Goal: Information Seeking & Learning: Learn about a topic

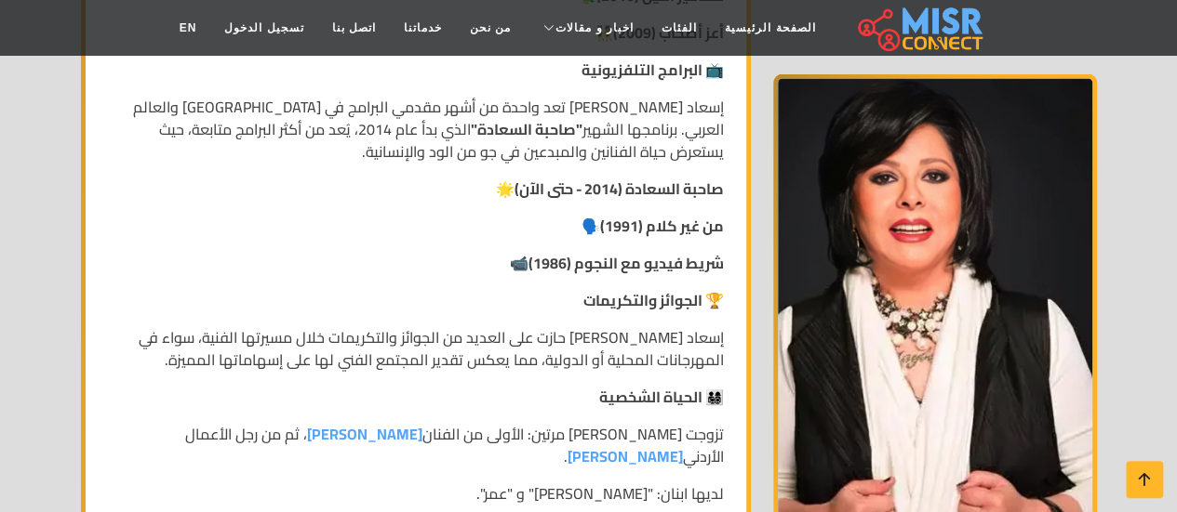
scroll to position [1823, 0]
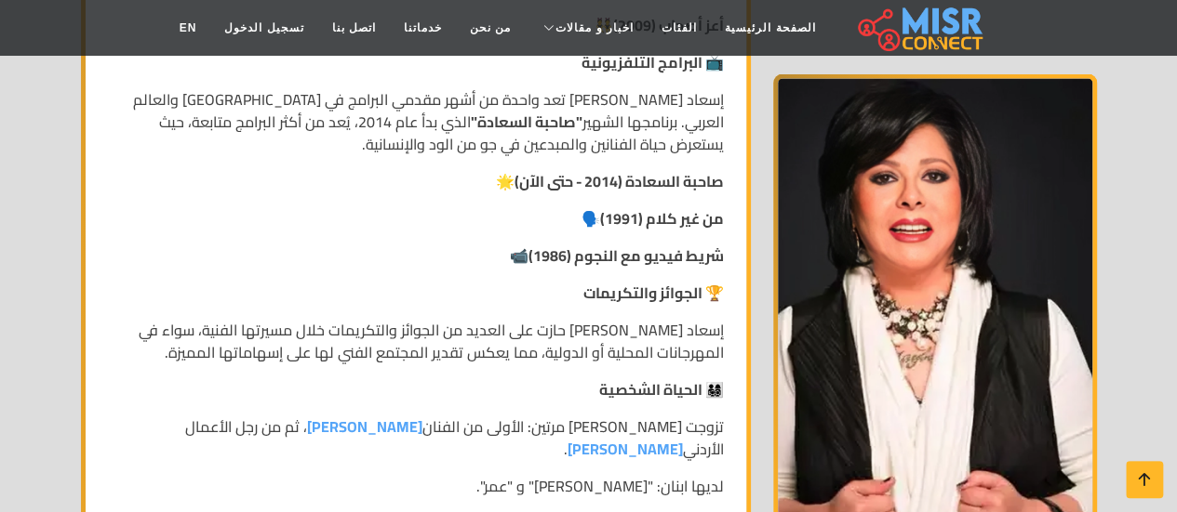
click at [357, 218] on p "من غير كلام (1991) 🗣️" at bounding box center [416, 218] width 616 height 22
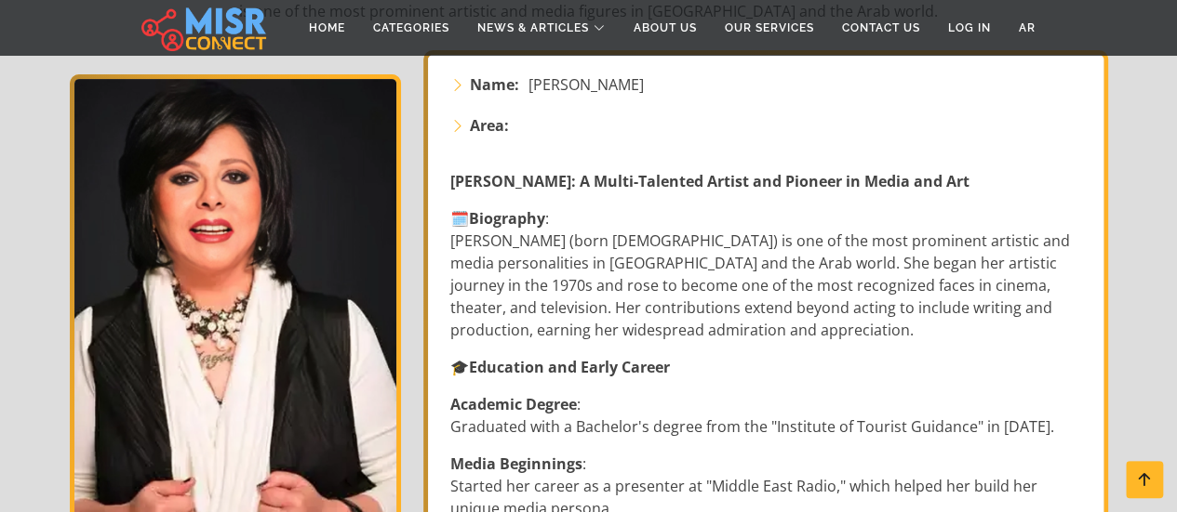
scroll to position [335, 0]
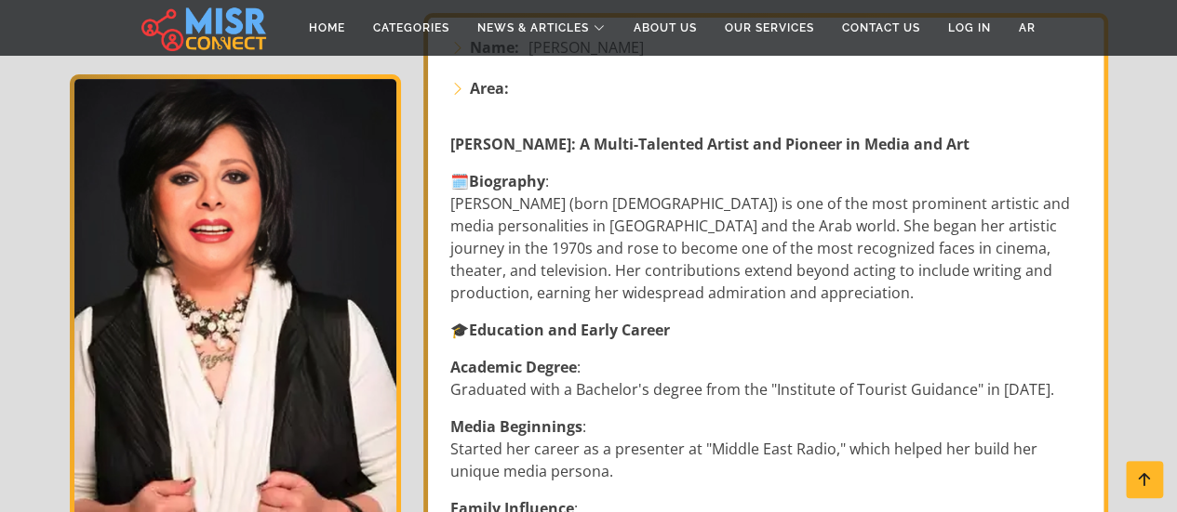
click at [769, 268] on p "🗓️ Biography : Esaad Younes (born April 12, 1950) is one of the most prominent …" at bounding box center [767, 237] width 634 height 134
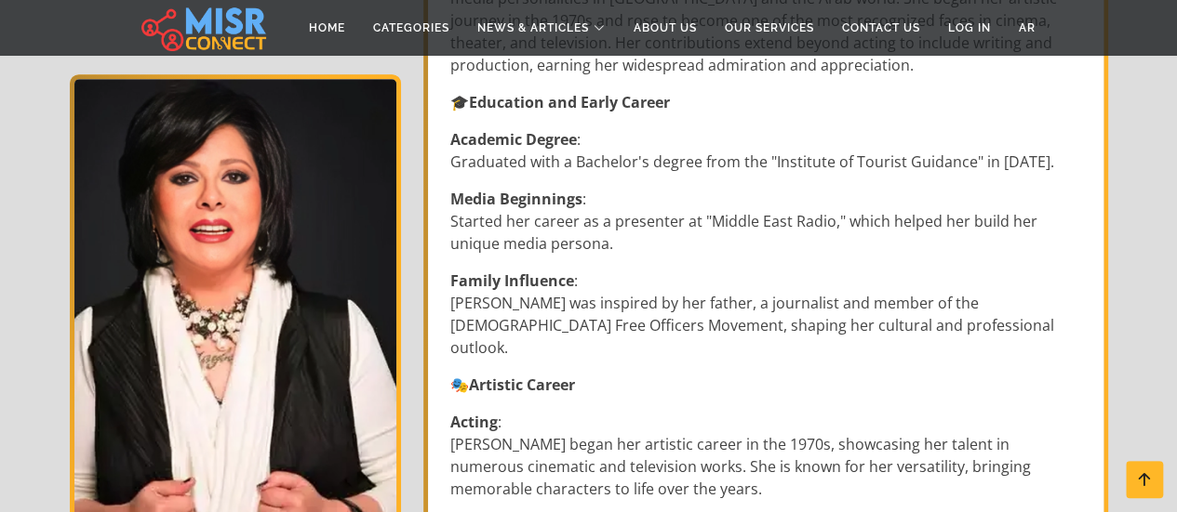
scroll to position [558, 0]
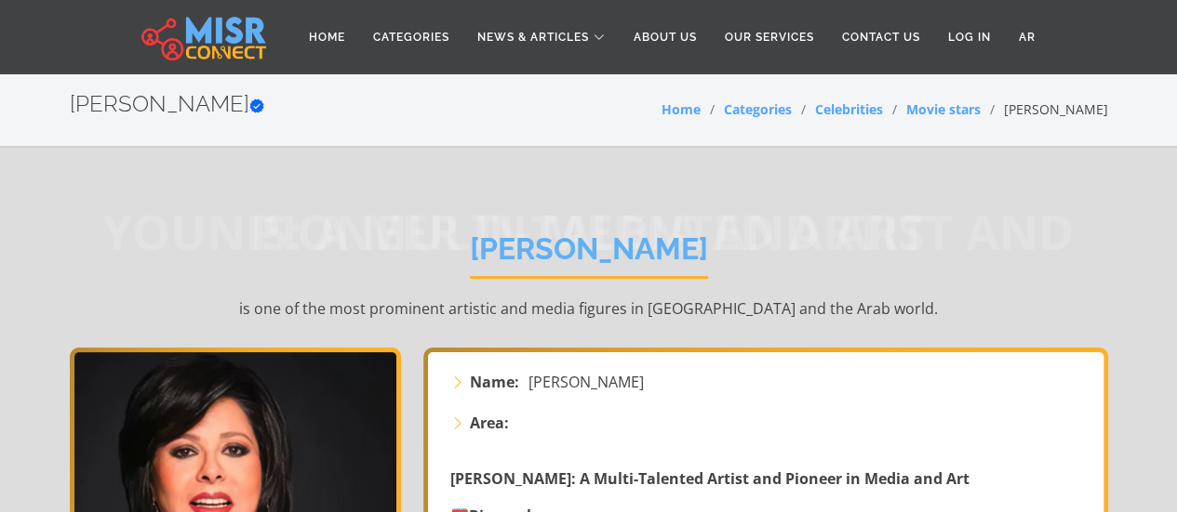
click at [181, 43] on img at bounding box center [203, 37] width 125 height 47
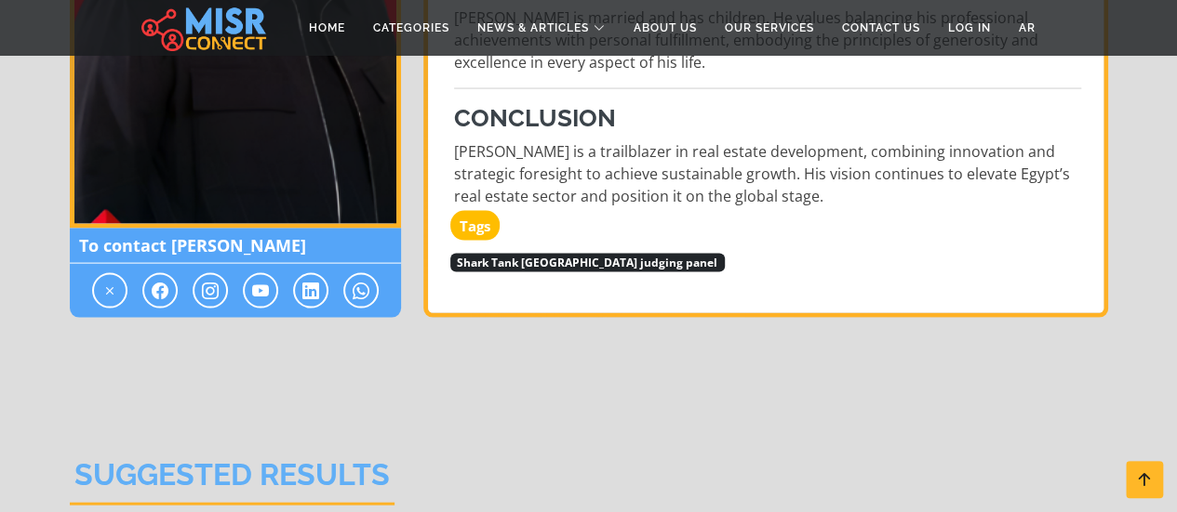
scroll to position [1897, 0]
